Goal: Task Accomplishment & Management: Use online tool/utility

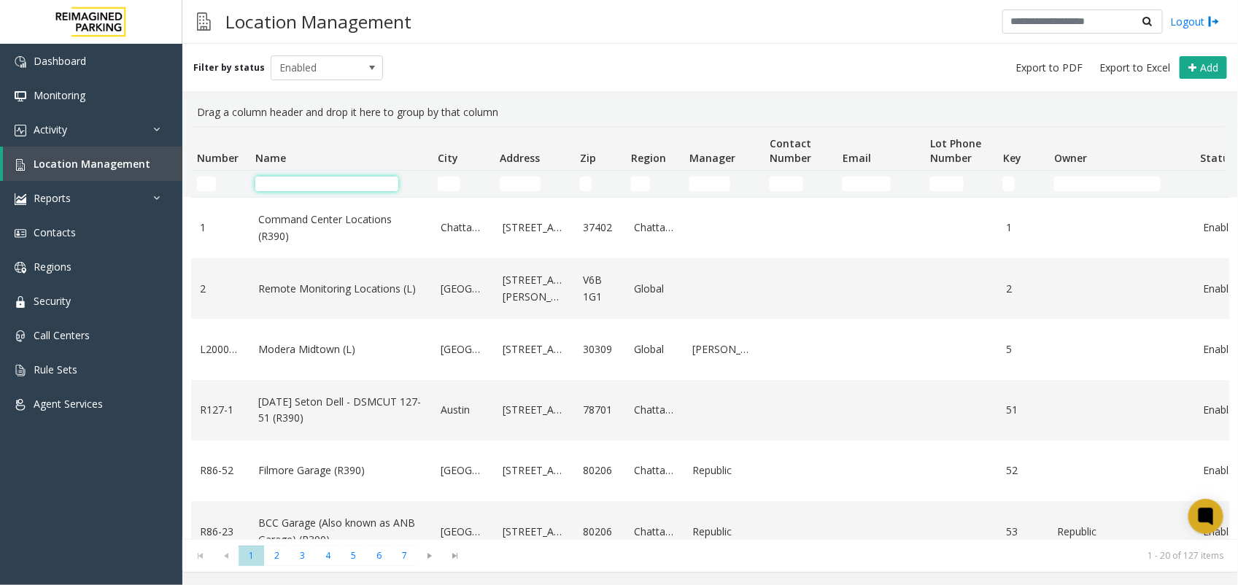
click at [314, 187] on input "Name Filter" at bounding box center [326, 184] width 143 height 15
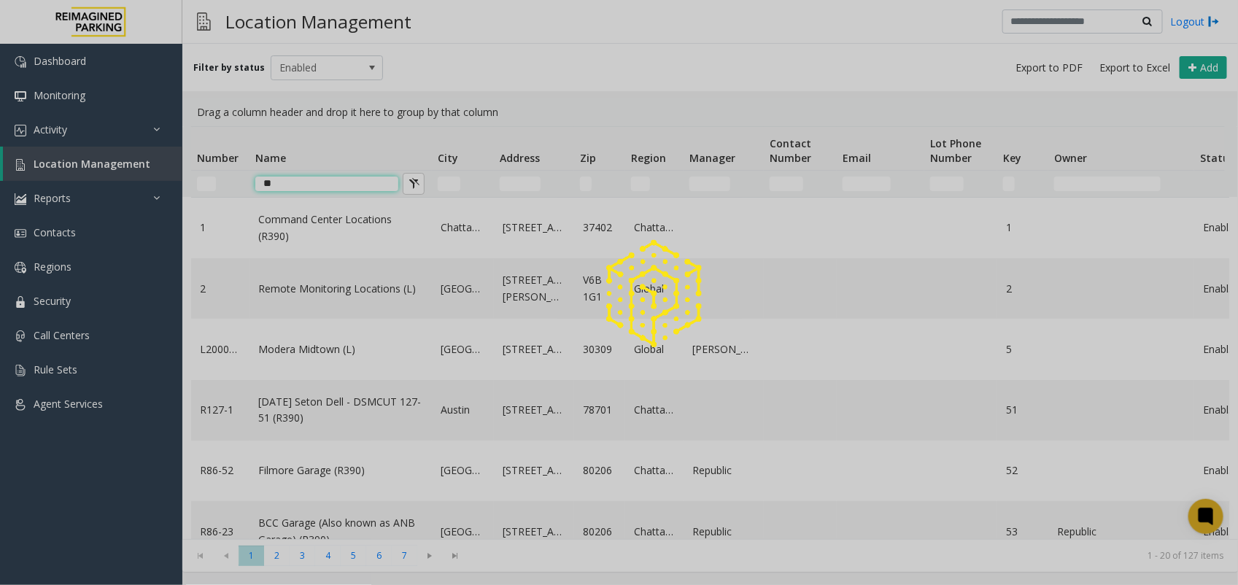
type input "*"
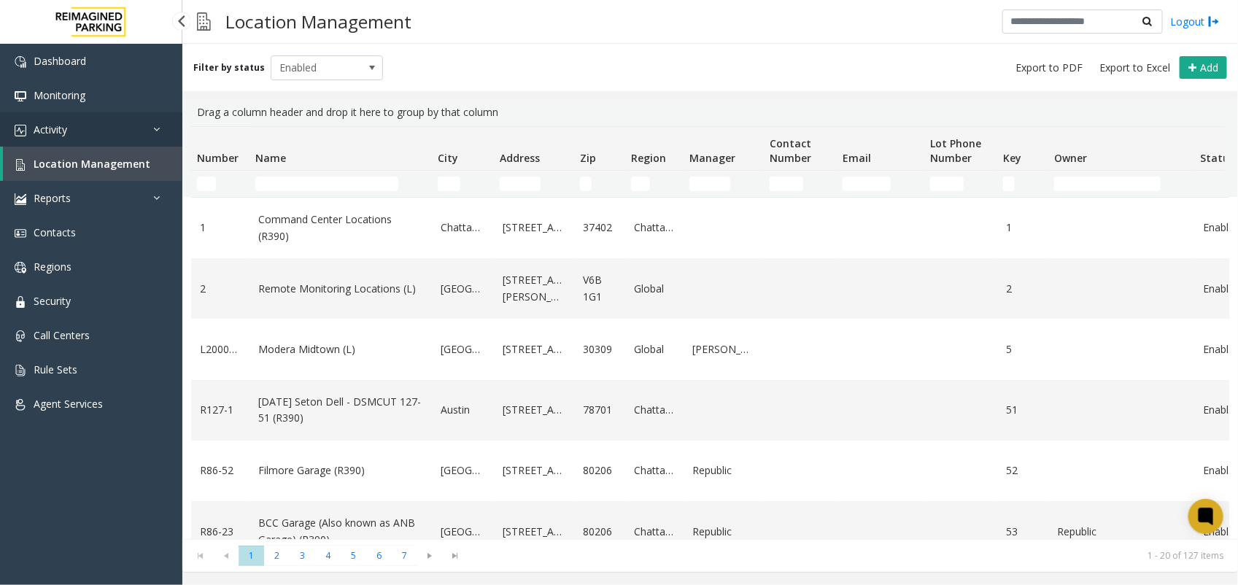
click at [85, 126] on link "Activity" at bounding box center [91, 129] width 182 height 34
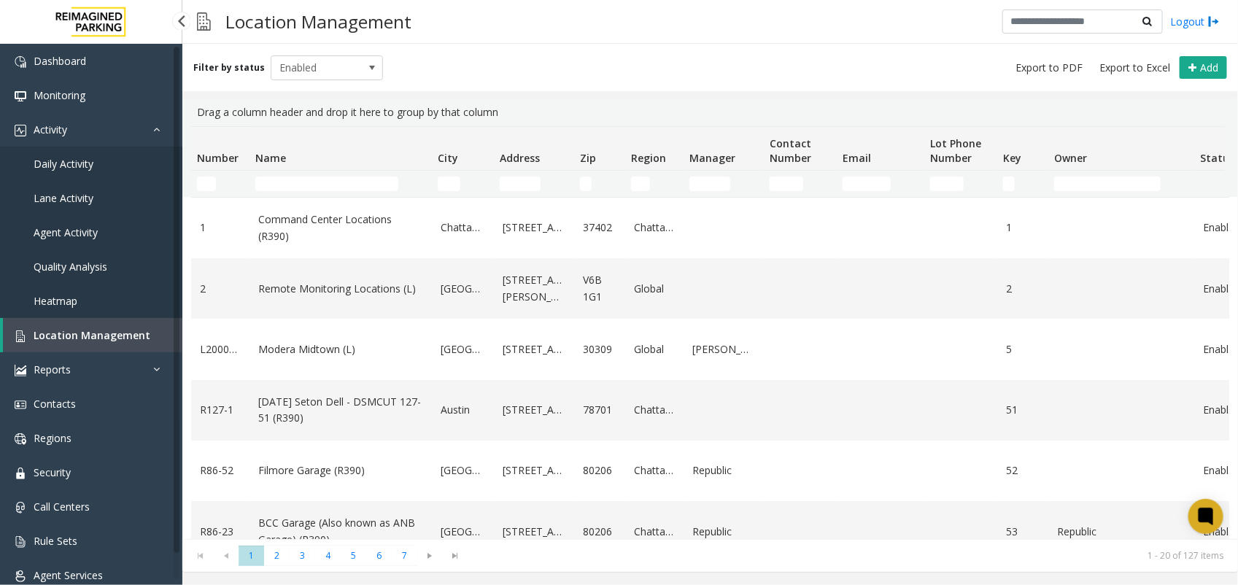
click at [92, 158] on span "Daily Activity" at bounding box center [64, 164] width 60 height 14
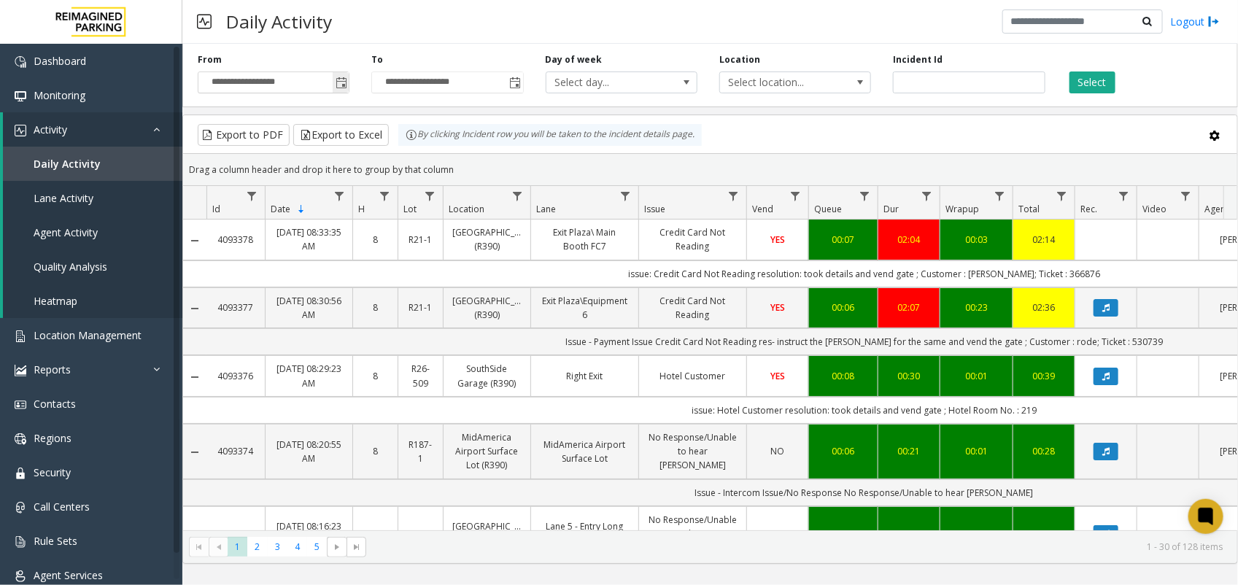
click at [346, 82] on span "Toggle popup" at bounding box center [342, 83] width 12 height 12
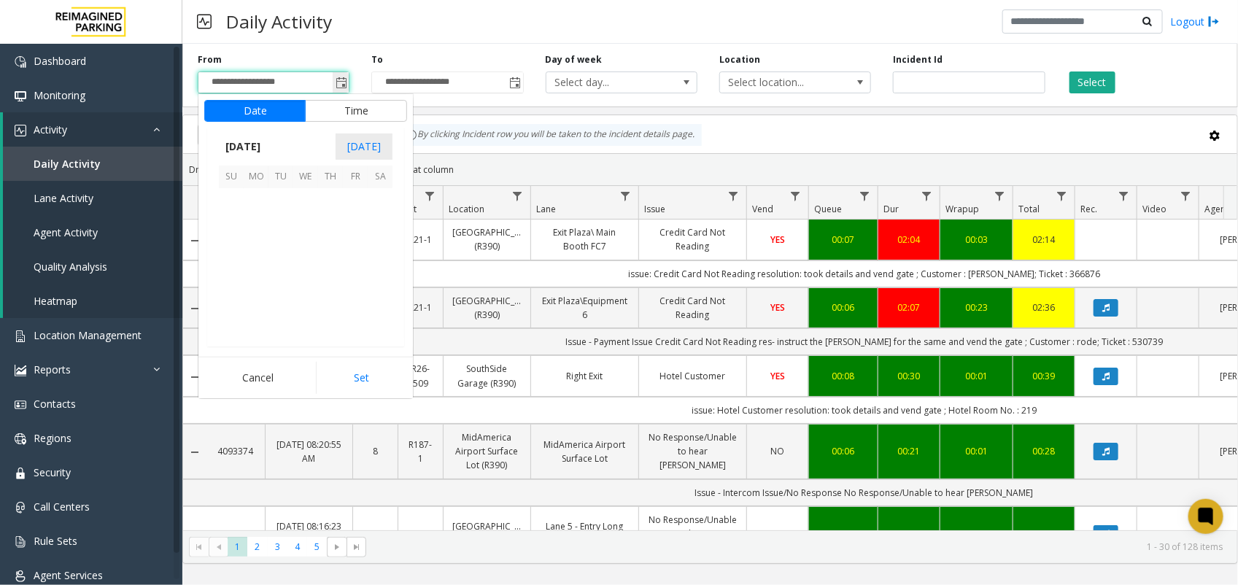
scroll to position [261859, 0]
click at [267, 140] on span "[DATE]" at bounding box center [243, 147] width 48 height 22
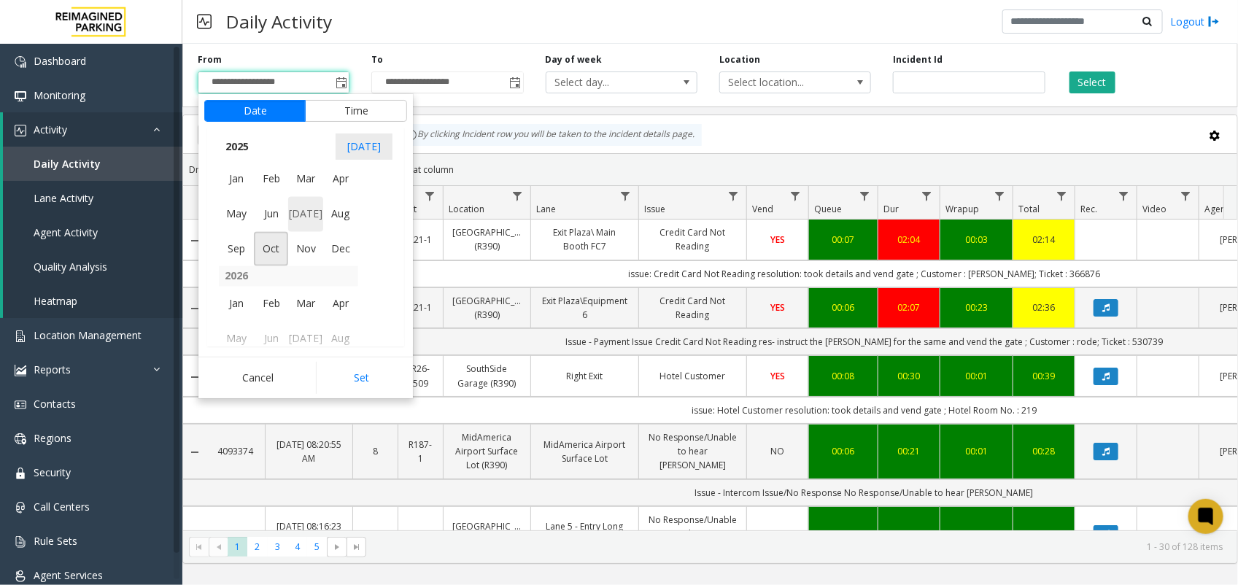
click at [305, 212] on span "[DATE]" at bounding box center [305, 214] width 35 height 35
click at [286, 199] on span "1" at bounding box center [280, 201] width 25 height 25
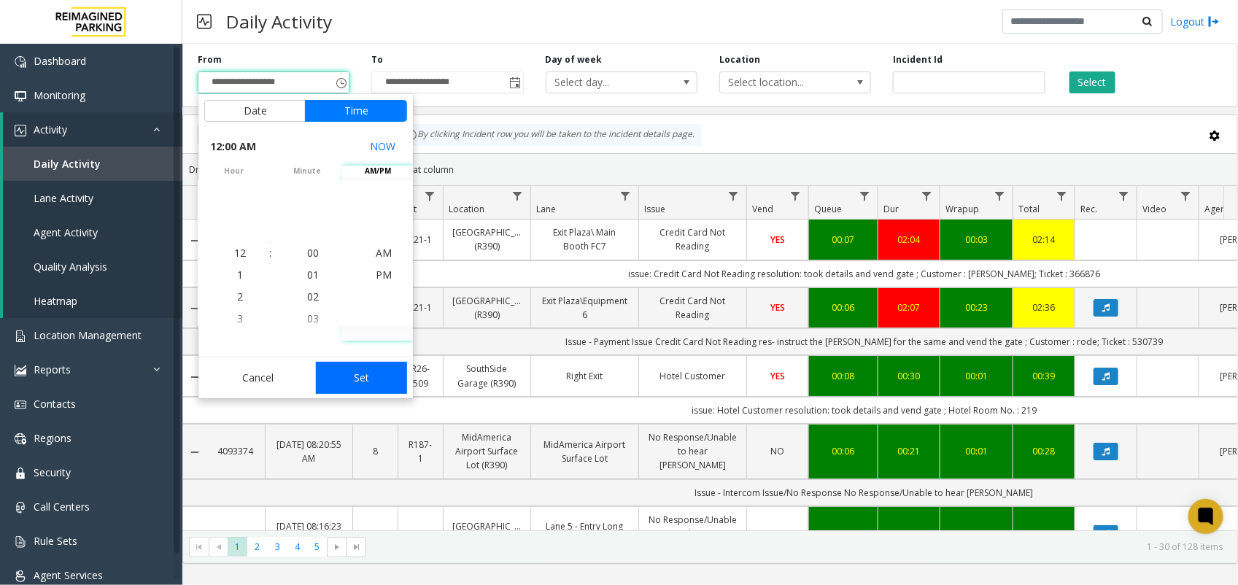
click at [365, 383] on button "Set" at bounding box center [362, 378] width 92 height 32
type input "**********"
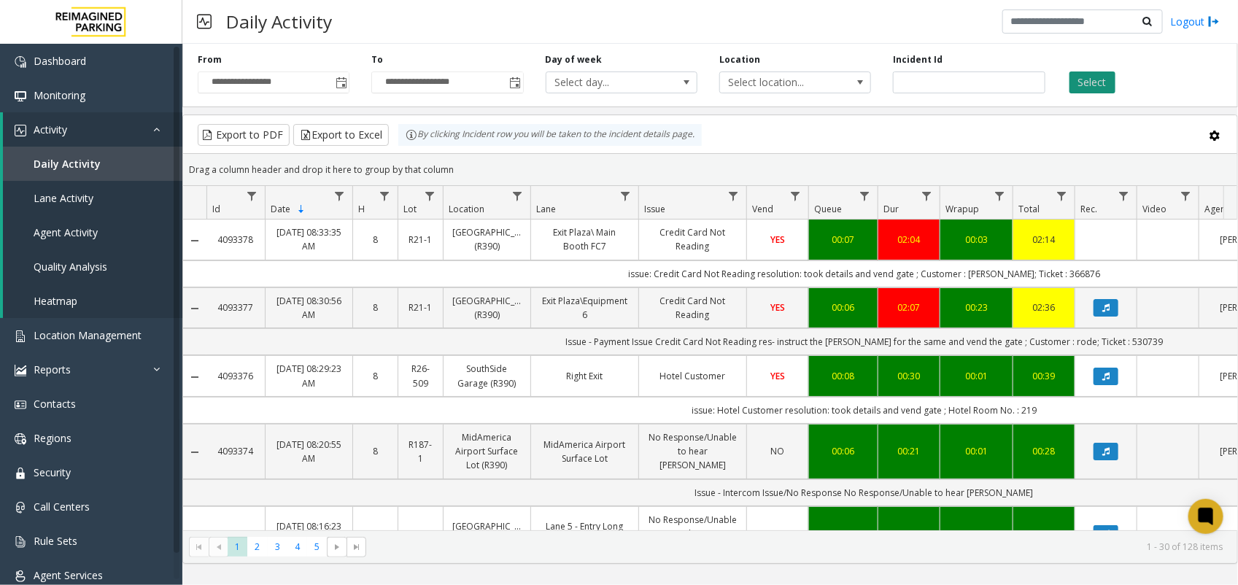
click at [1107, 80] on button "Select" at bounding box center [1092, 82] width 46 height 22
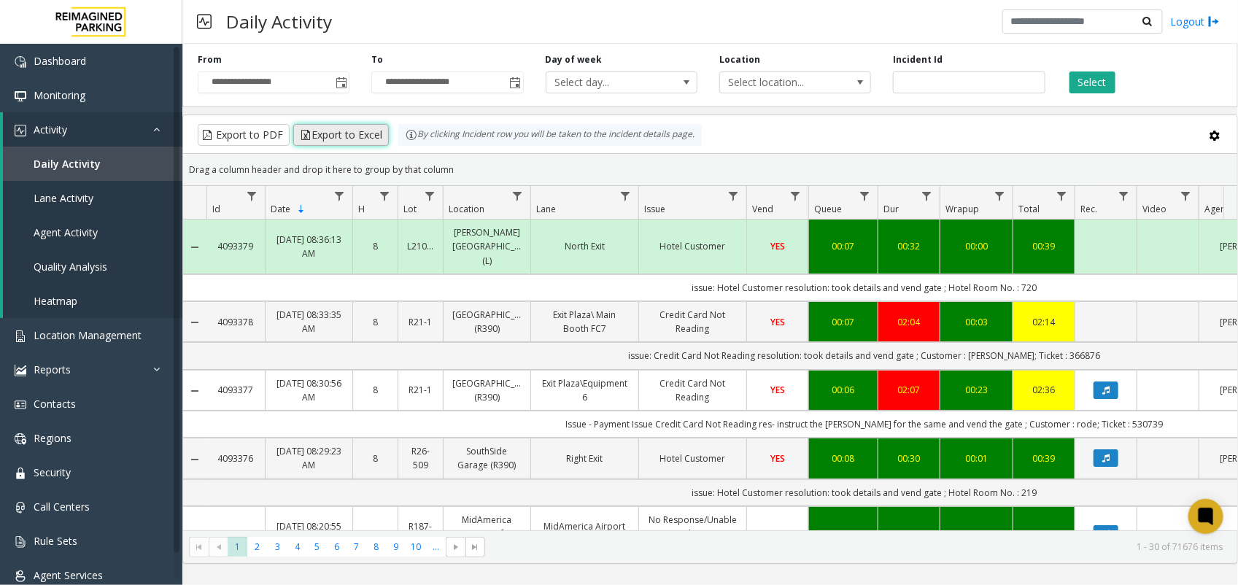
click at [336, 133] on button "Export to Excel" at bounding box center [341, 135] width 96 height 22
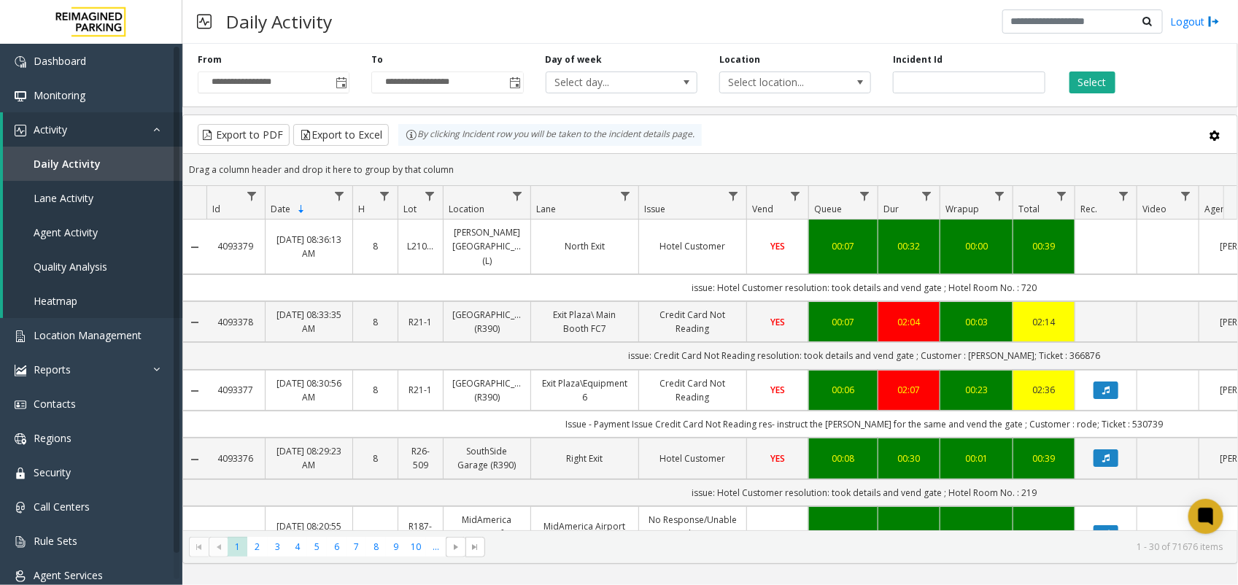
click at [744, 132] on div "Export to PDF Export to Excel By clicking Incident row you will be taken to the…" at bounding box center [709, 135] width 1029 height 22
click at [355, 130] on button "Export to Excel" at bounding box center [341, 135] width 96 height 22
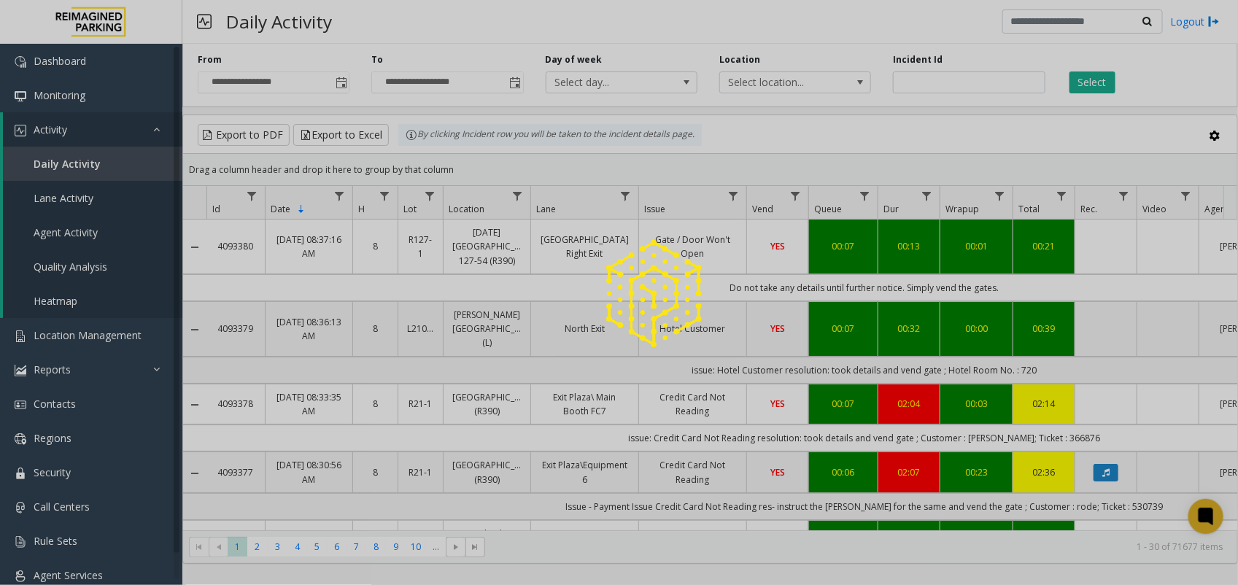
click at [562, 162] on div at bounding box center [619, 292] width 1238 height 585
click at [518, 195] on div at bounding box center [619, 292] width 1238 height 585
click at [514, 191] on div at bounding box center [619, 292] width 1238 height 585
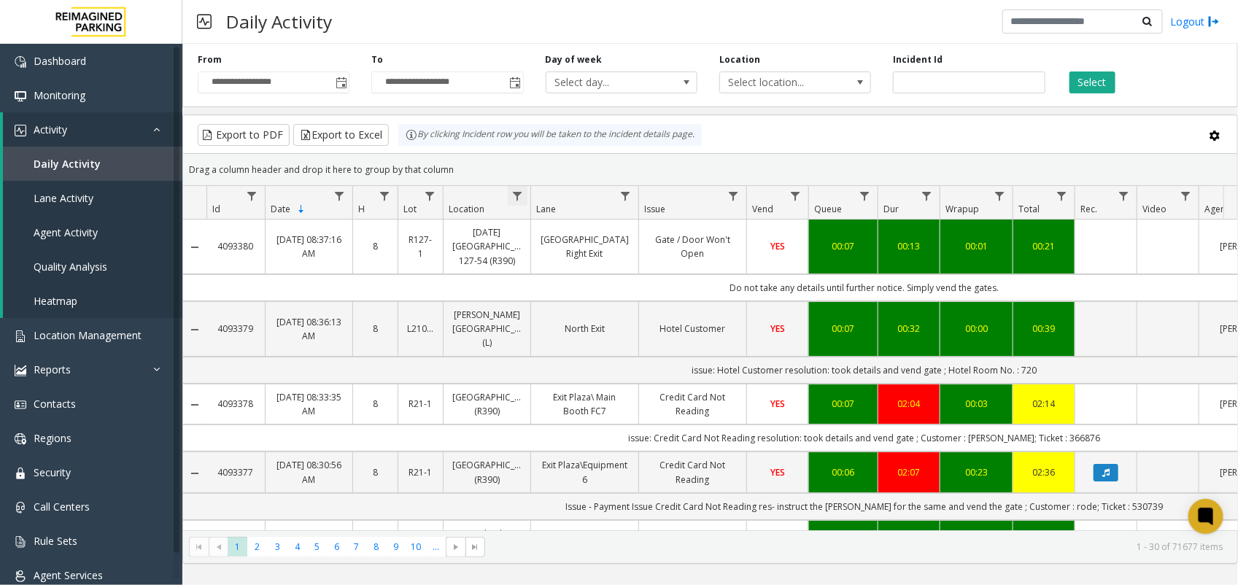
click at [516, 195] on span "Data table" at bounding box center [517, 196] width 12 height 12
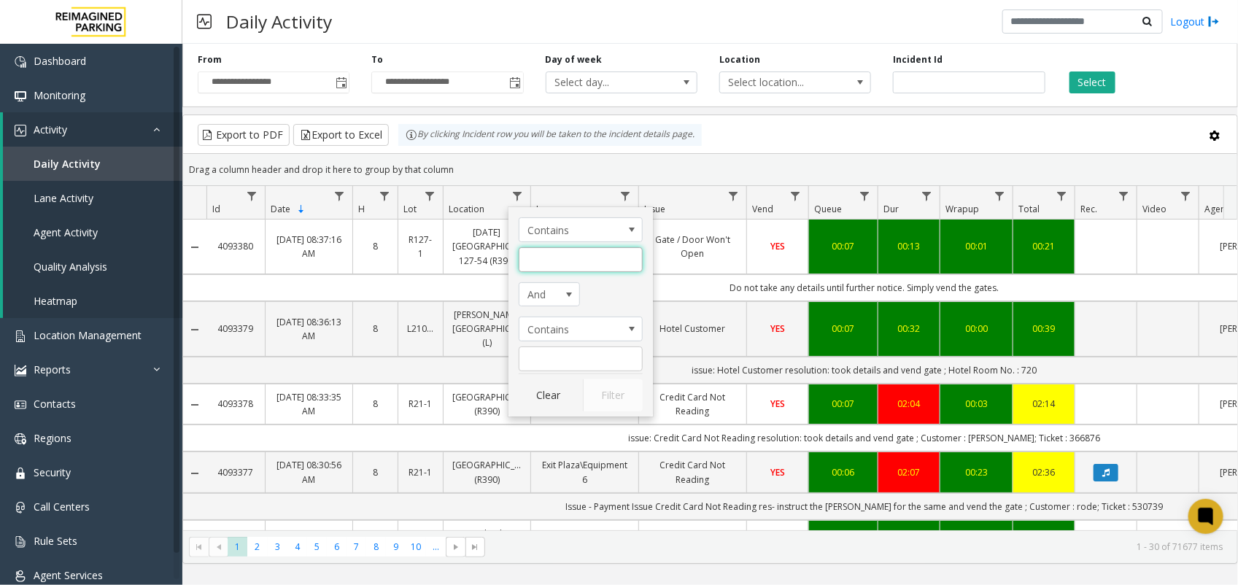
click at [557, 263] on input "Location Filter" at bounding box center [581, 259] width 124 height 25
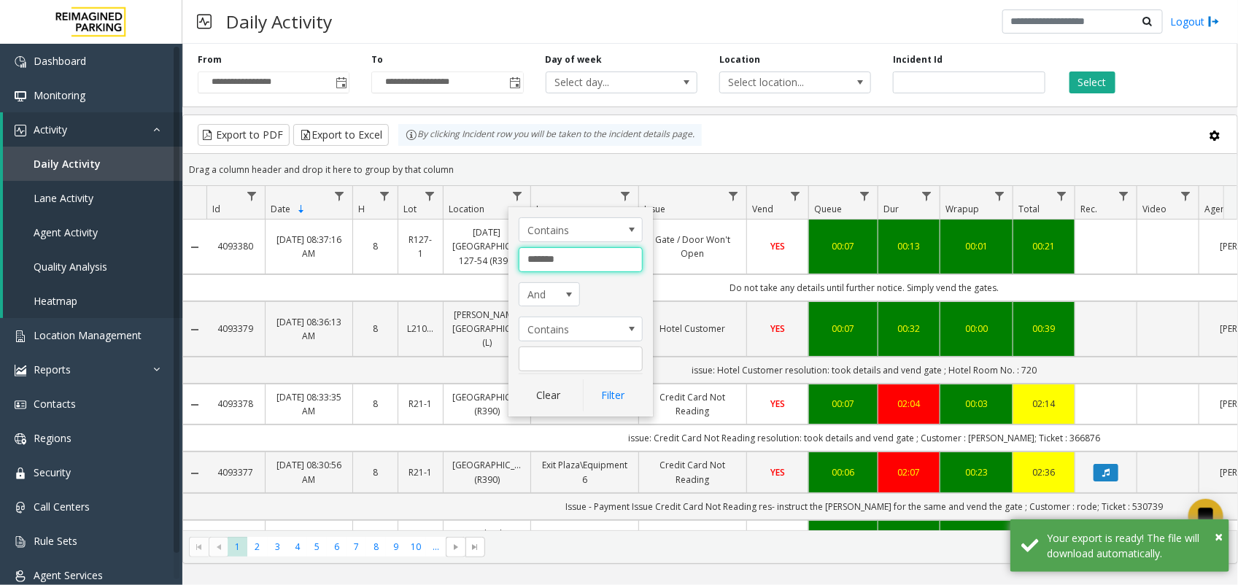
type input "*******"
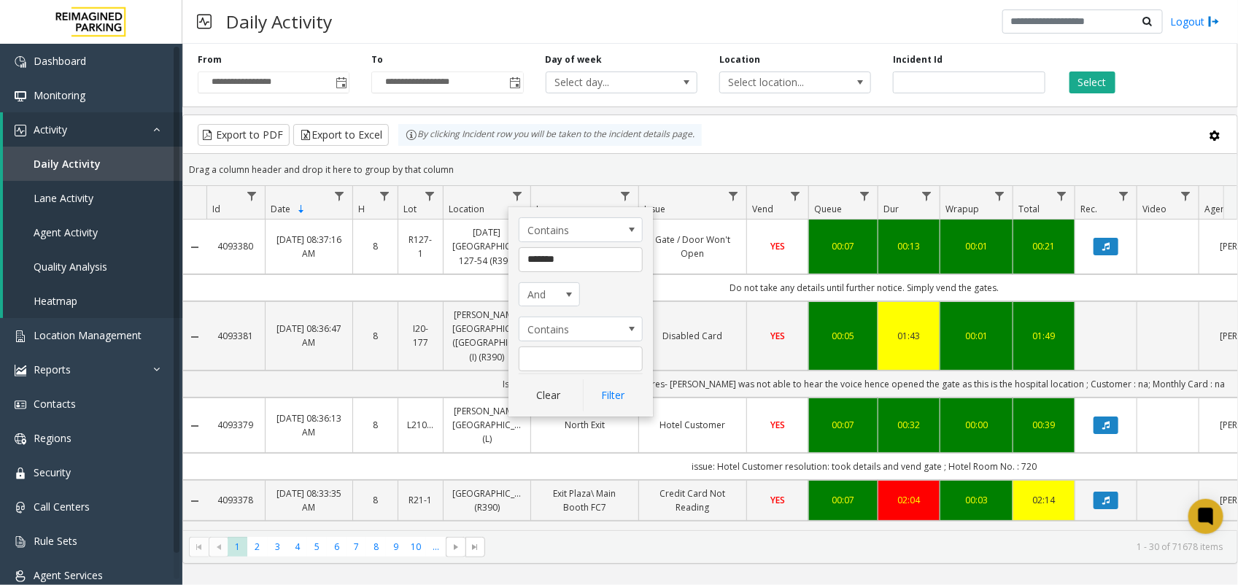
click at [1195, 68] on div "Select" at bounding box center [1143, 73] width 174 height 40
